Goal: Navigation & Orientation: Go to known website

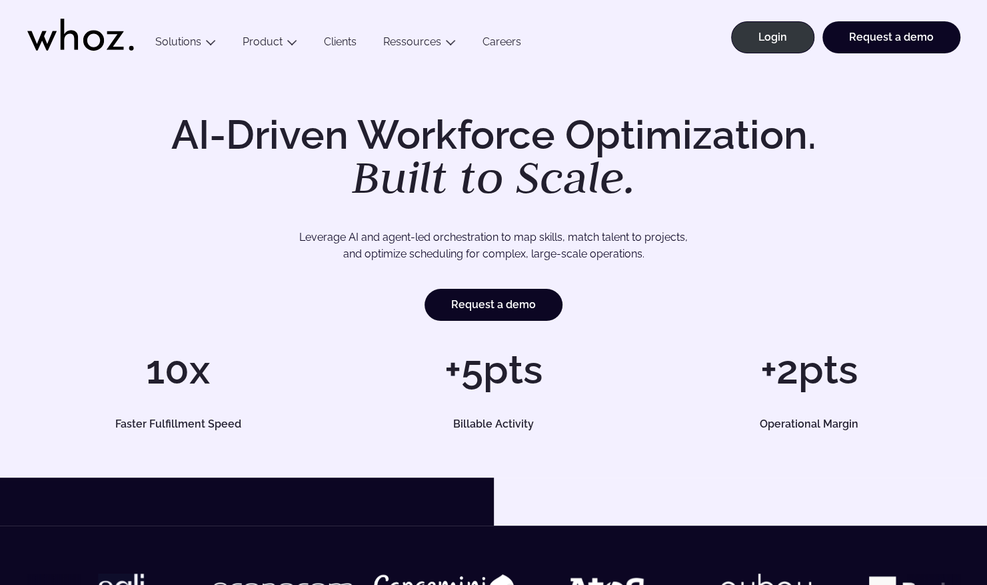
click at [768, 55] on li "Login" at bounding box center [768, 43] width 91 height 45
click at [772, 43] on link "Login" at bounding box center [772, 37] width 83 height 32
click at [796, 36] on link "Login" at bounding box center [772, 37] width 83 height 32
